Goal: Task Accomplishment & Management: Use online tool/utility

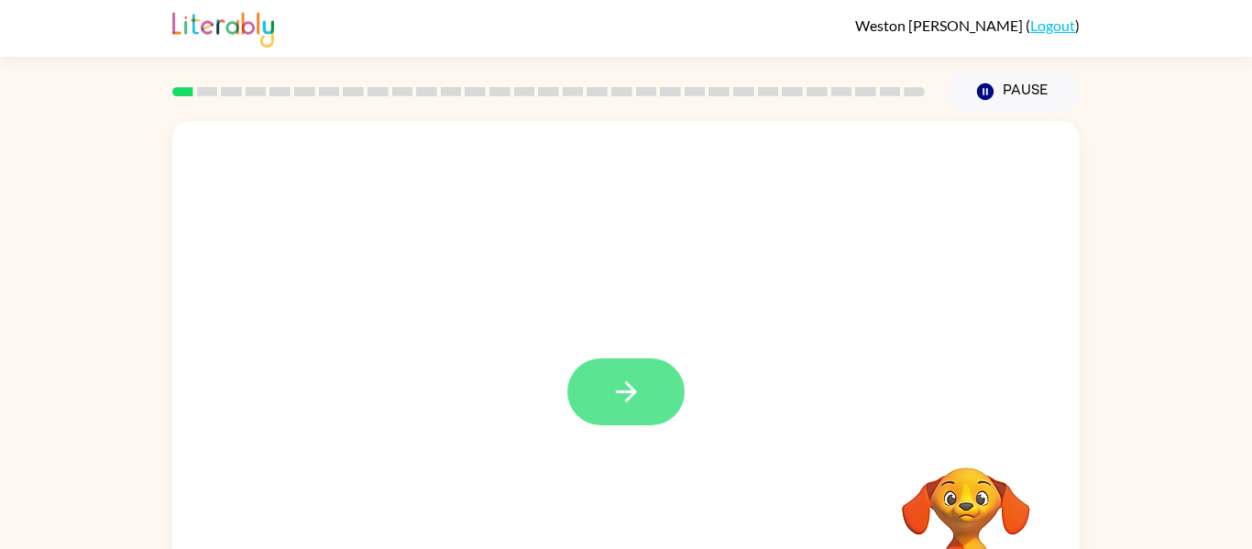
click at [626, 380] on icon "button" at bounding box center [626, 392] width 32 height 32
click at [626, 380] on div at bounding box center [625, 275] width 907 height 308
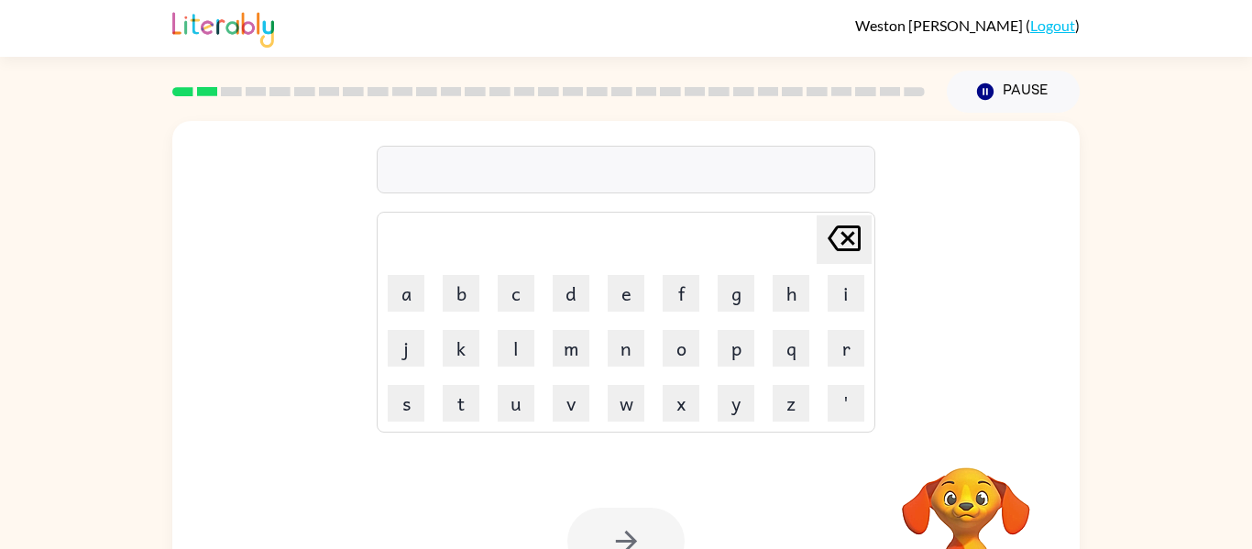
click at [940, 191] on div "[PERSON_NAME] last character input a b c d e f g h i j k l m n o p q r s t u v …" at bounding box center [625, 275] width 907 height 308
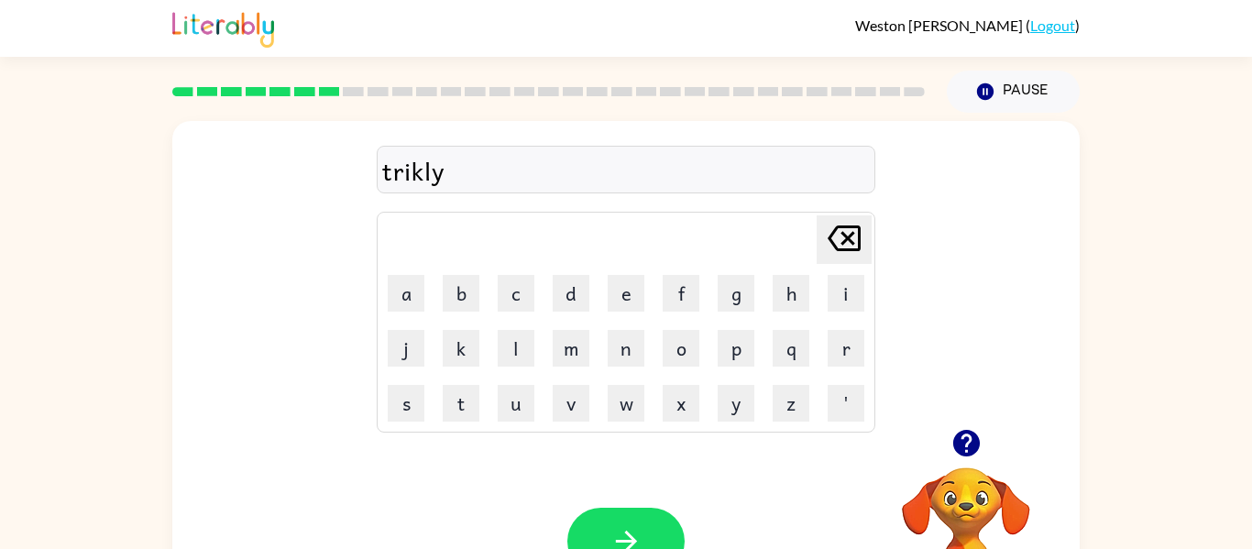
click at [968, 427] on icon "button" at bounding box center [966, 443] width 32 height 32
click at [662, 527] on button "button" at bounding box center [625, 541] width 117 height 67
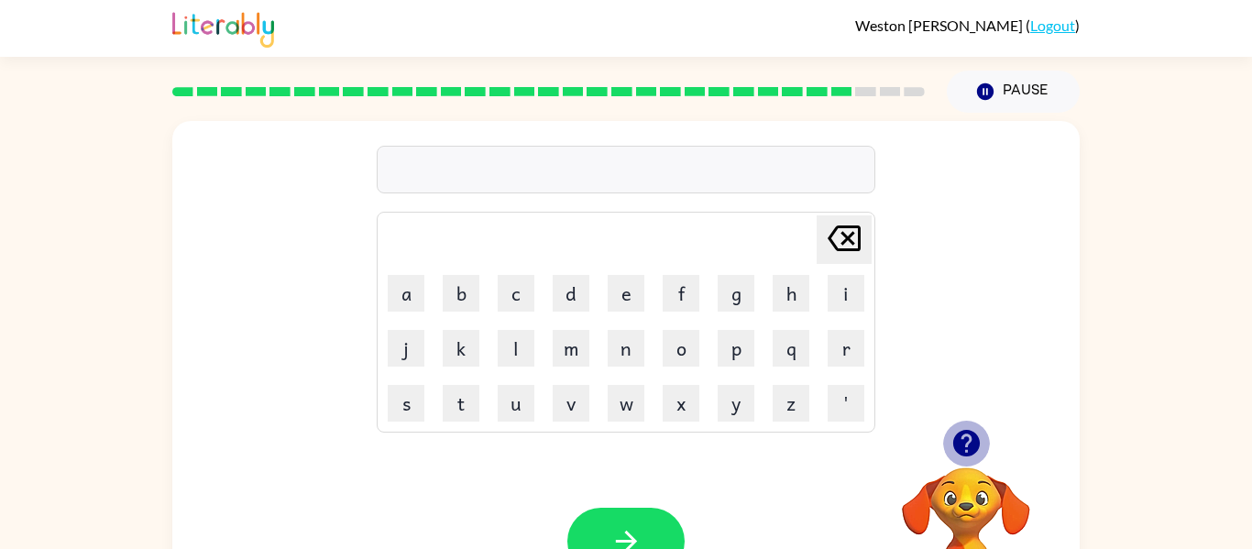
click at [964, 433] on icon "button" at bounding box center [965, 443] width 27 height 27
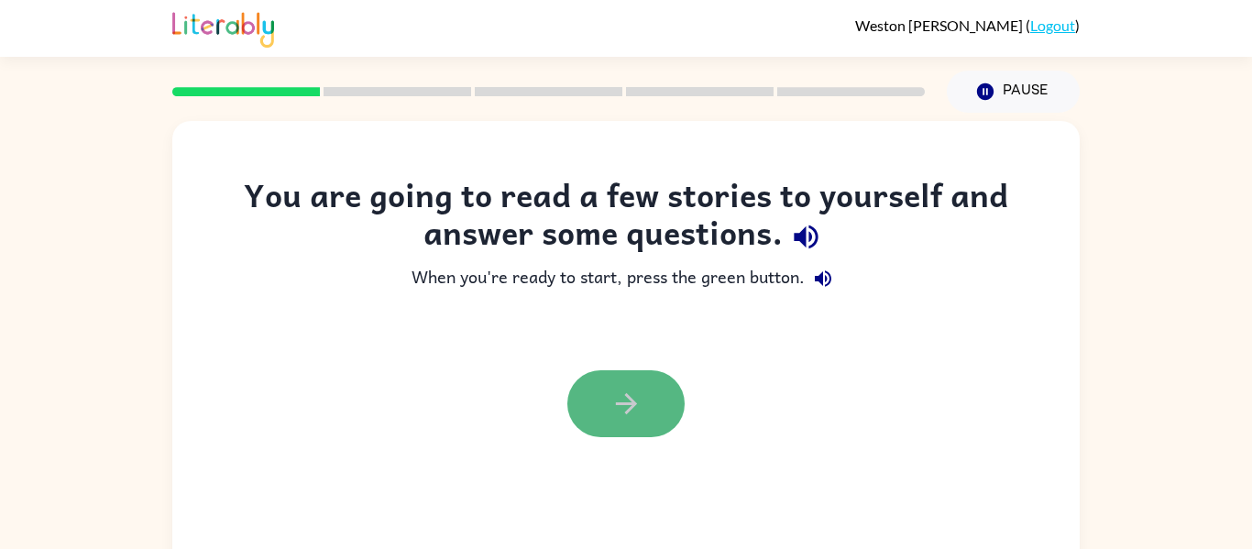
click at [604, 417] on button "button" at bounding box center [625, 403] width 117 height 67
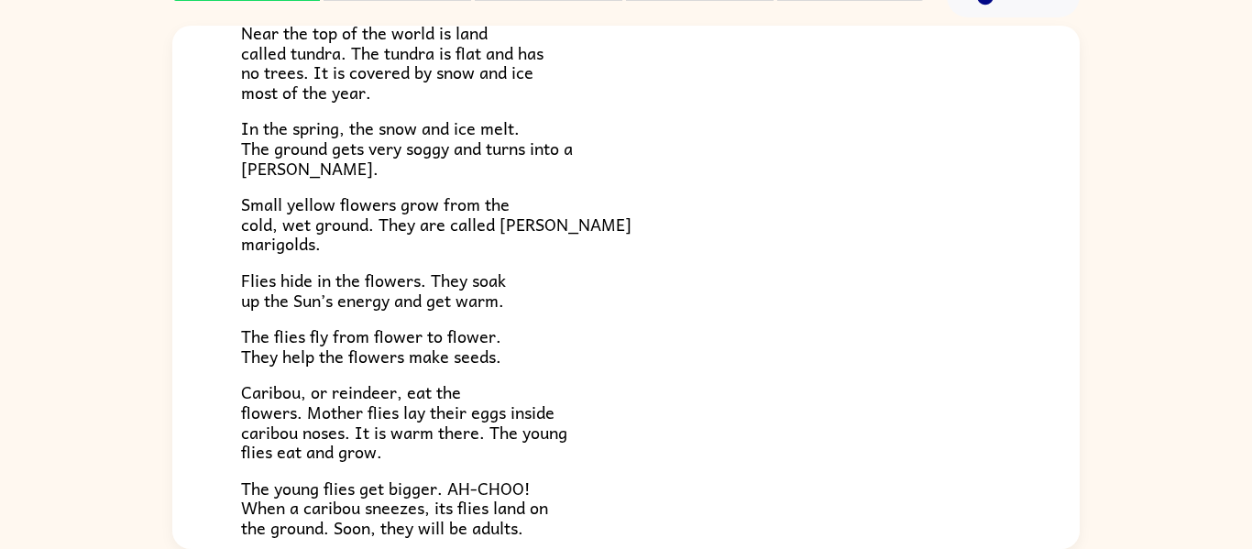
scroll to position [377, 0]
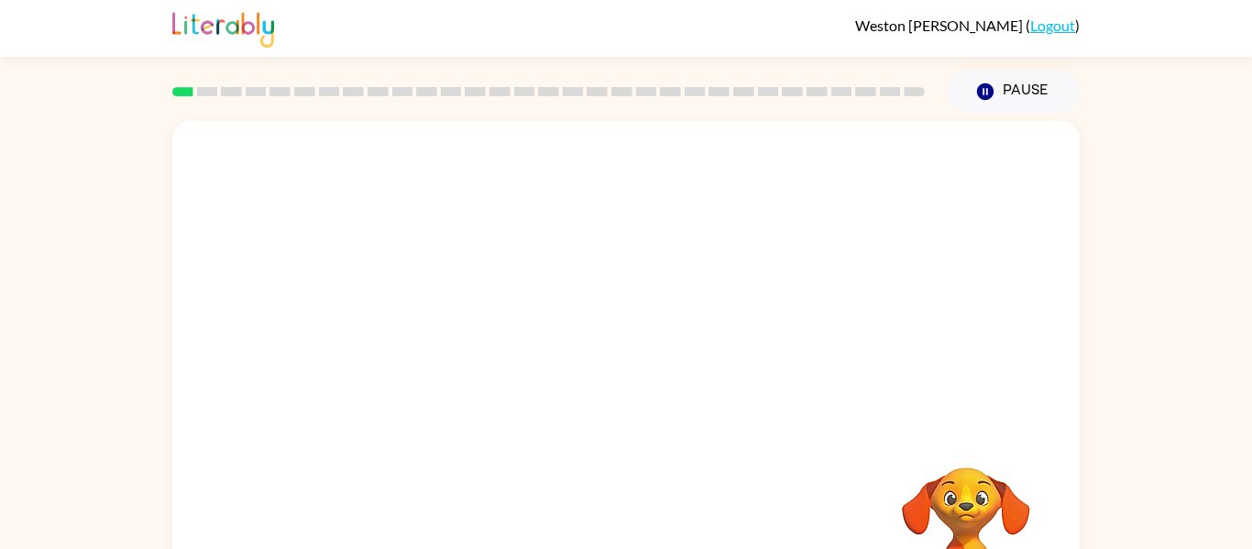
click at [504, 315] on video "Your browser must support playing .mp4 files to use Literably. Please try using…" at bounding box center [625, 275] width 907 height 308
click at [547, 315] on video "Your browser must support playing .mp4 files to use Literably. Please try using…" at bounding box center [625, 275] width 907 height 308
click at [543, 320] on video "Your browser must support playing .mp4 files to use Literably. Please try using…" at bounding box center [625, 275] width 907 height 308
click at [432, 165] on video "Your browser must support playing .mp4 files to use Literably. Please try using…" at bounding box center [625, 275] width 907 height 308
click at [434, 169] on video "Your browser must support playing .mp4 files to use Literably. Please try using…" at bounding box center [625, 275] width 907 height 308
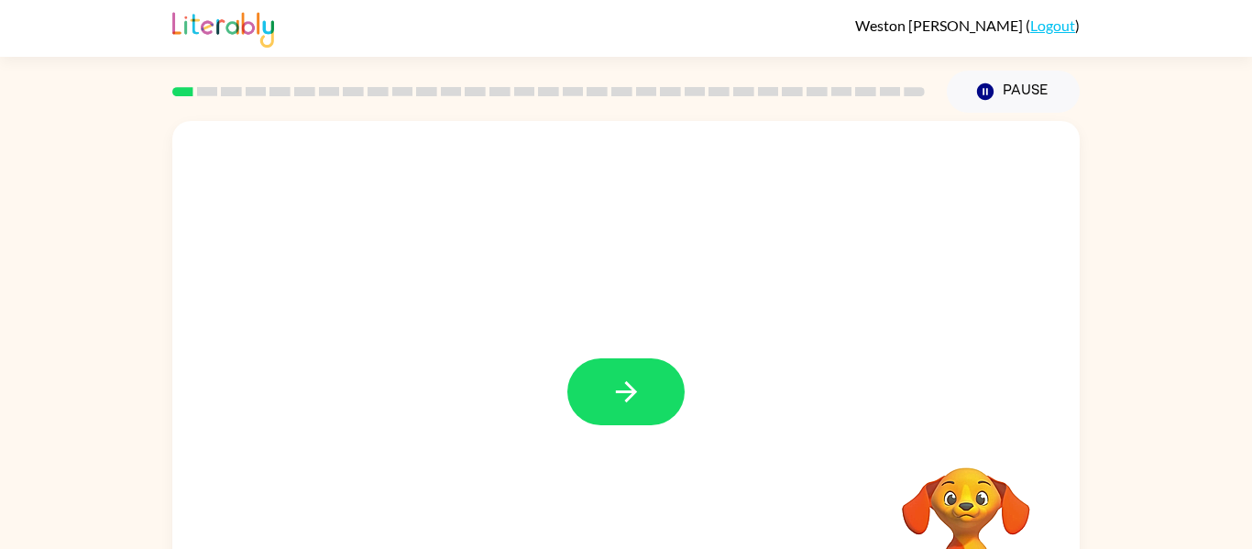
click at [686, 357] on div at bounding box center [625, 382] width 907 height 523
click at [668, 371] on button "button" at bounding box center [625, 391] width 117 height 67
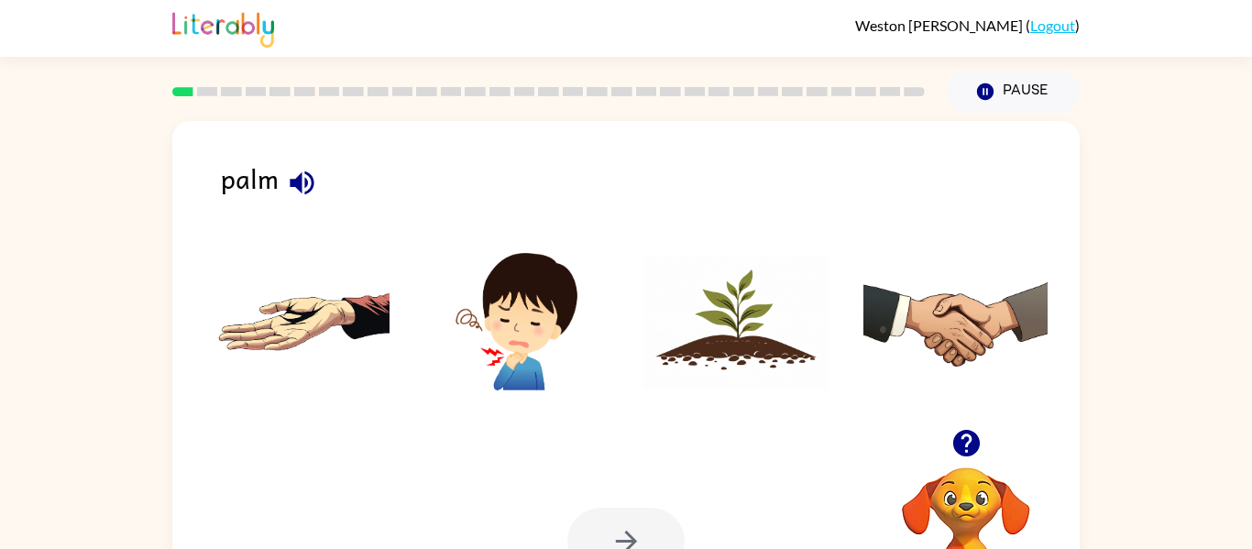
click at [264, 316] on img at bounding box center [296, 321] width 185 height 137
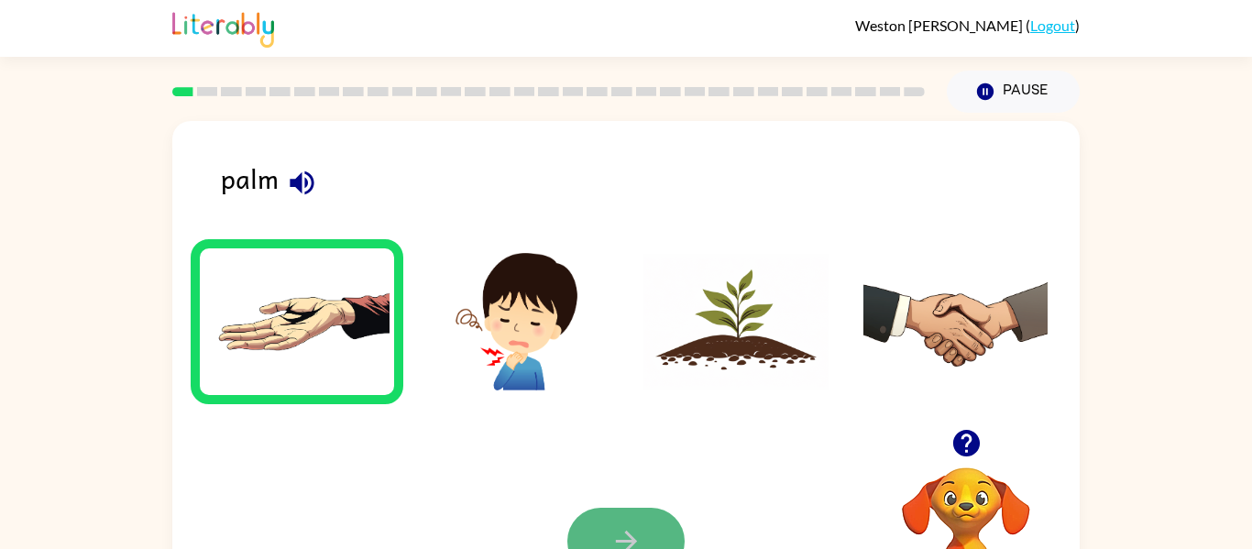
click at [660, 517] on button "button" at bounding box center [625, 541] width 117 height 67
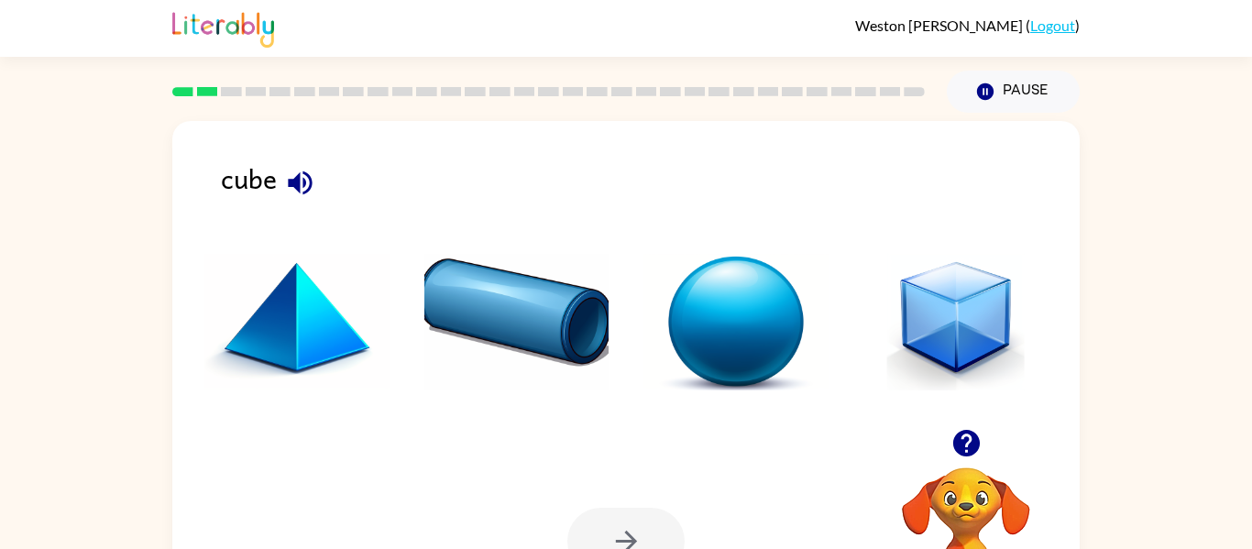
click at [965, 330] on img at bounding box center [955, 321] width 185 height 137
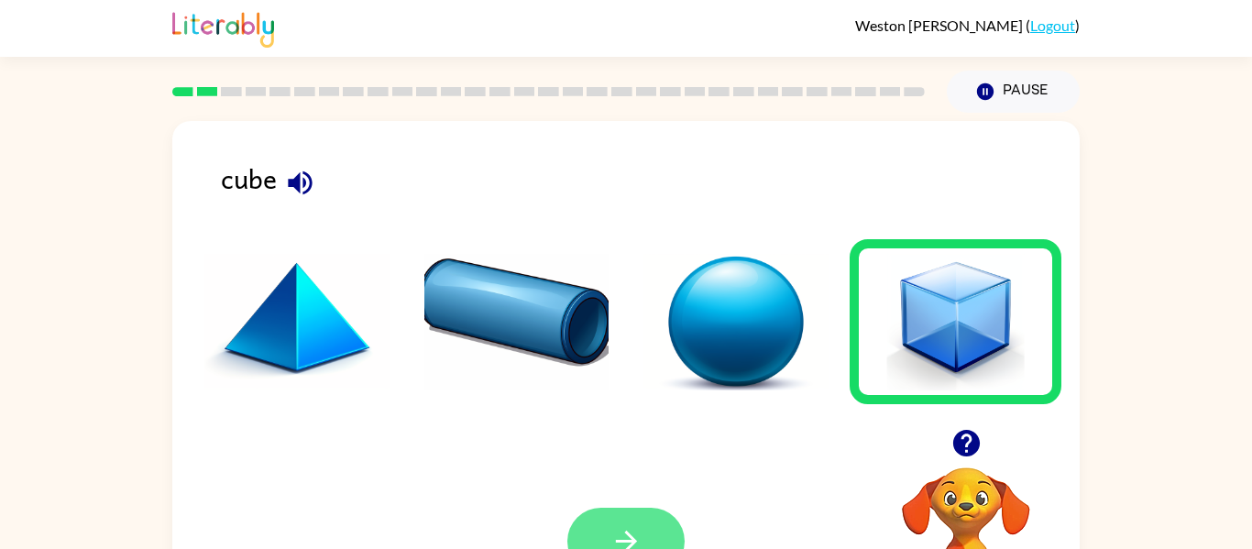
click at [651, 514] on button "button" at bounding box center [625, 541] width 117 height 67
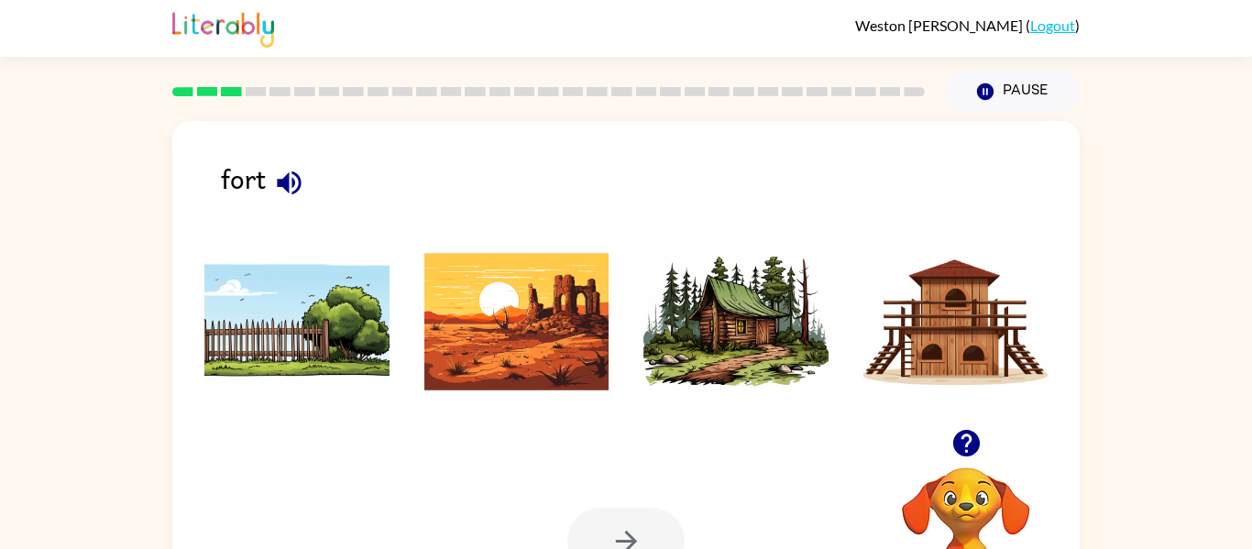
click at [520, 413] on ul at bounding box center [626, 326] width 871 height 175
click at [991, 302] on img at bounding box center [955, 321] width 185 height 137
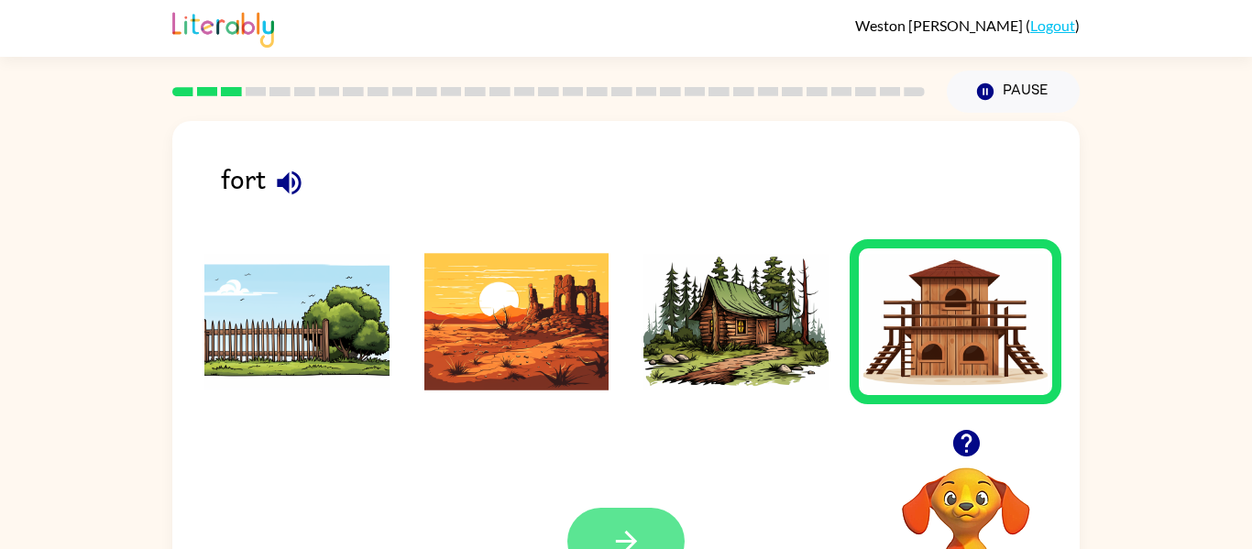
click at [641, 520] on button "button" at bounding box center [625, 541] width 117 height 67
